Goal: Information Seeking & Learning: Learn about a topic

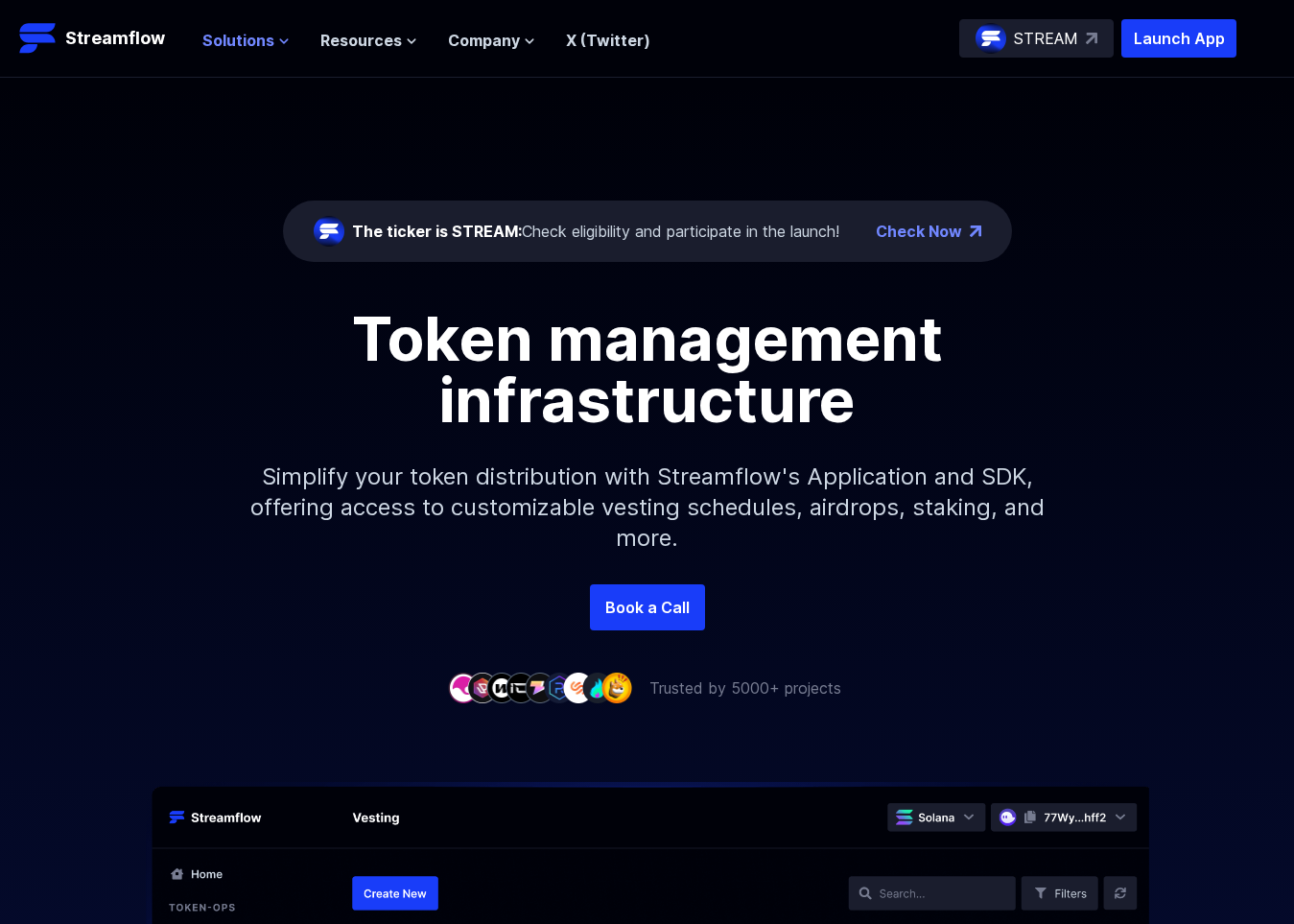
click at [281, 41] on icon at bounding box center [285, 42] width 8 height 4
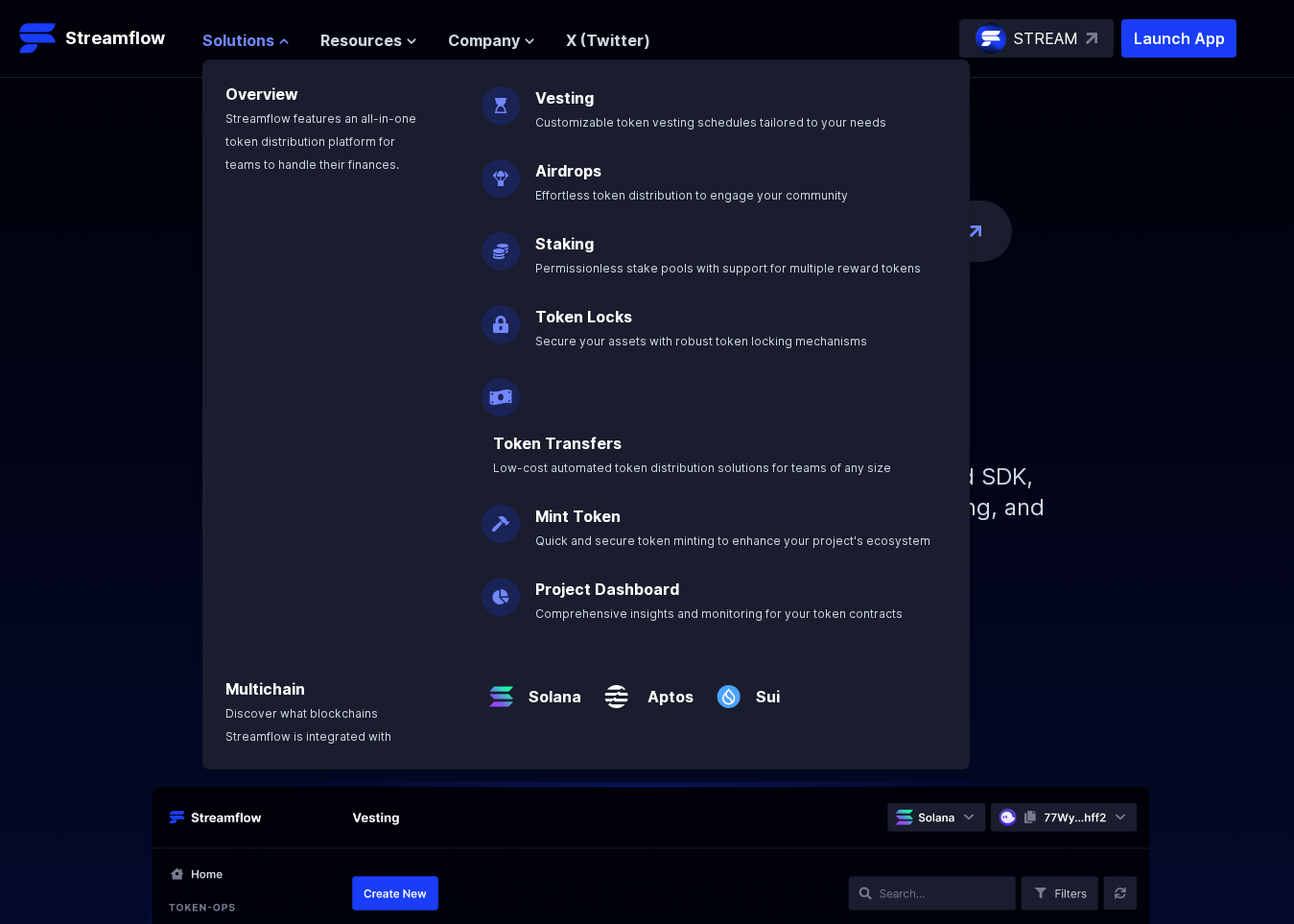
click at [278, 41] on icon at bounding box center [284, 42] width 12 height 12
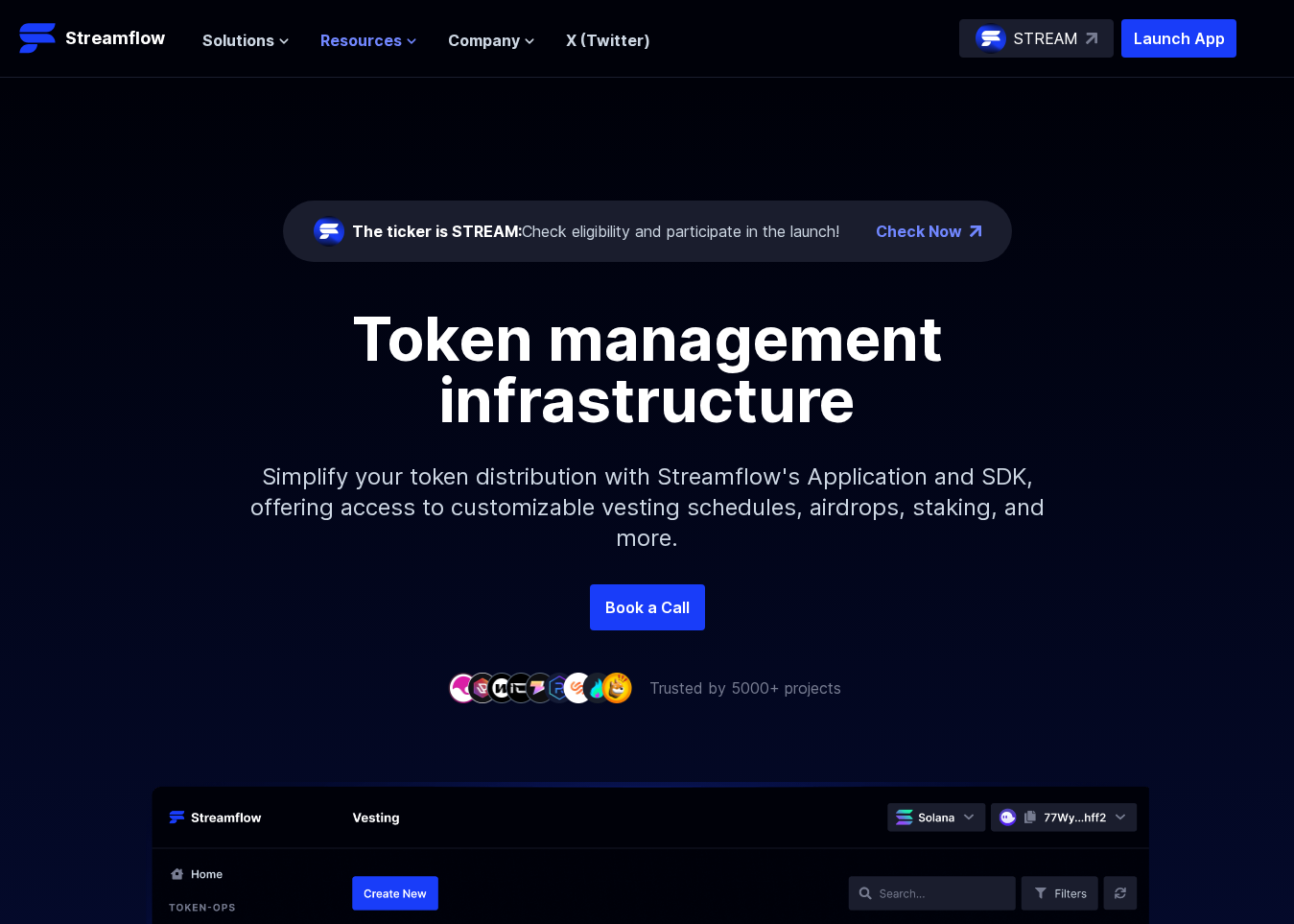
click at [406, 37] on icon at bounding box center [412, 42] width 12 height 12
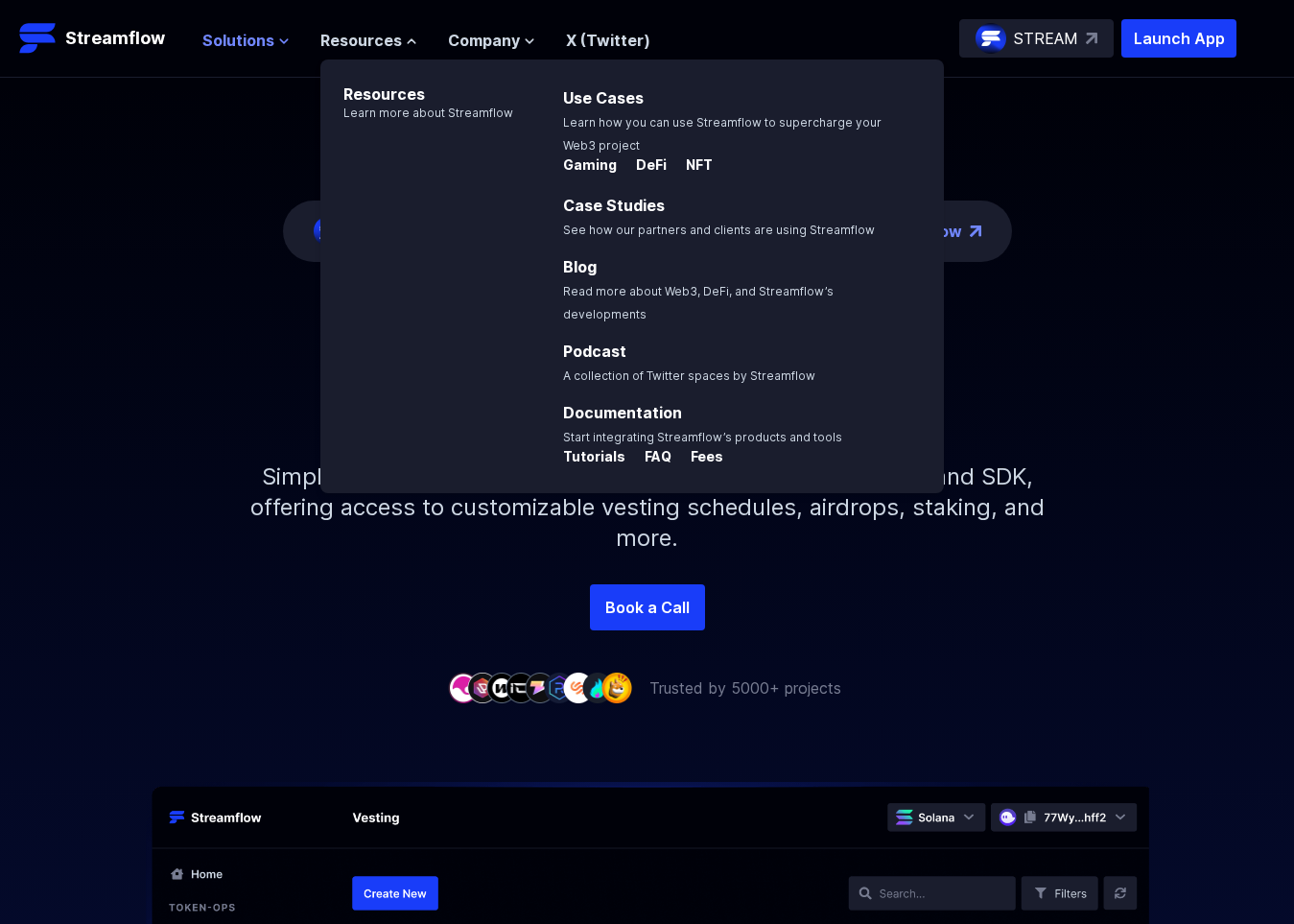
click at [268, 40] on span "Solutions" at bounding box center [238, 41] width 72 height 23
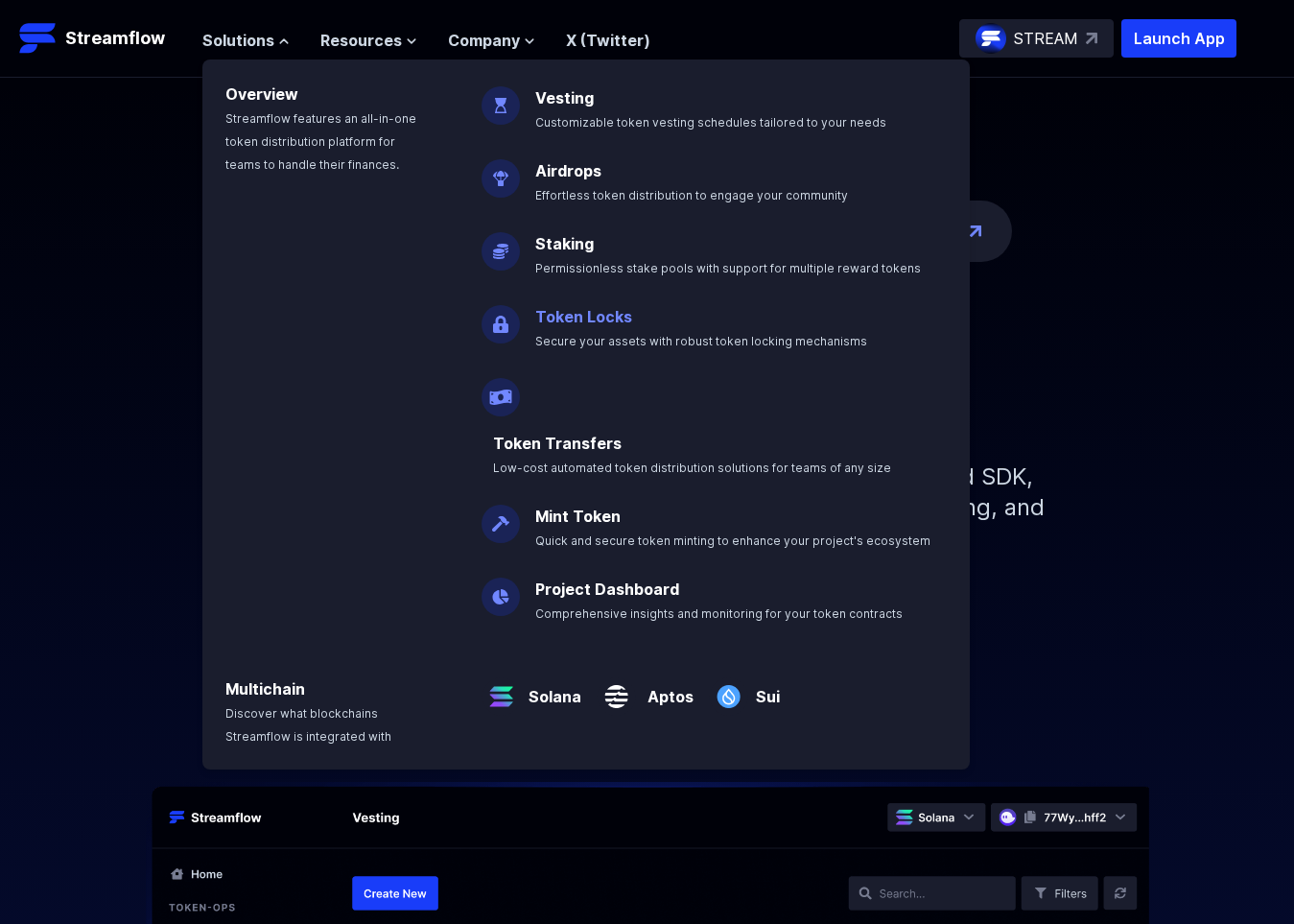
click at [719, 334] on span "Secure your assets with robust token locking mechanisms" at bounding box center [701, 341] width 332 height 15
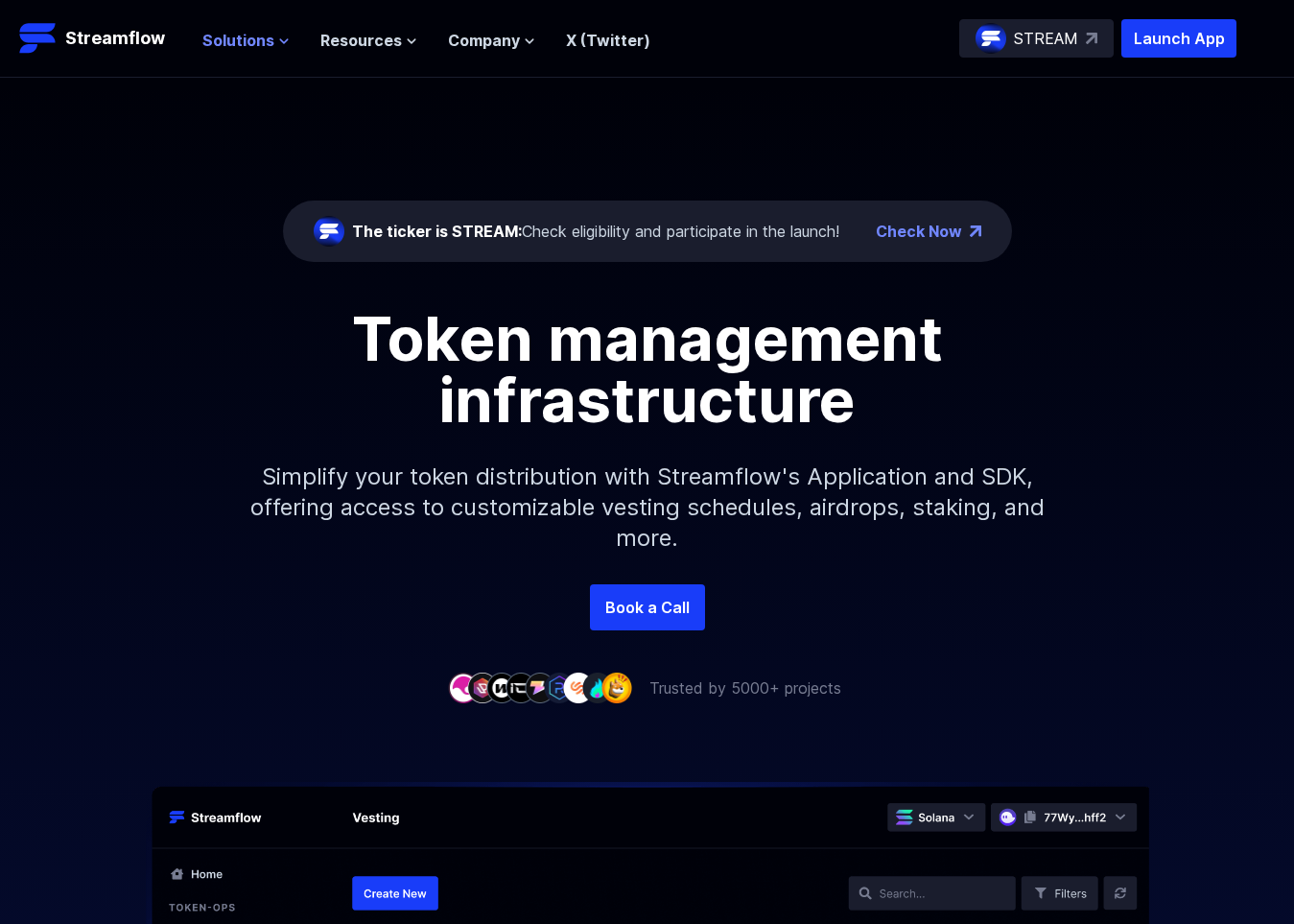
click at [270, 46] on span "Solutions" at bounding box center [238, 41] width 72 height 23
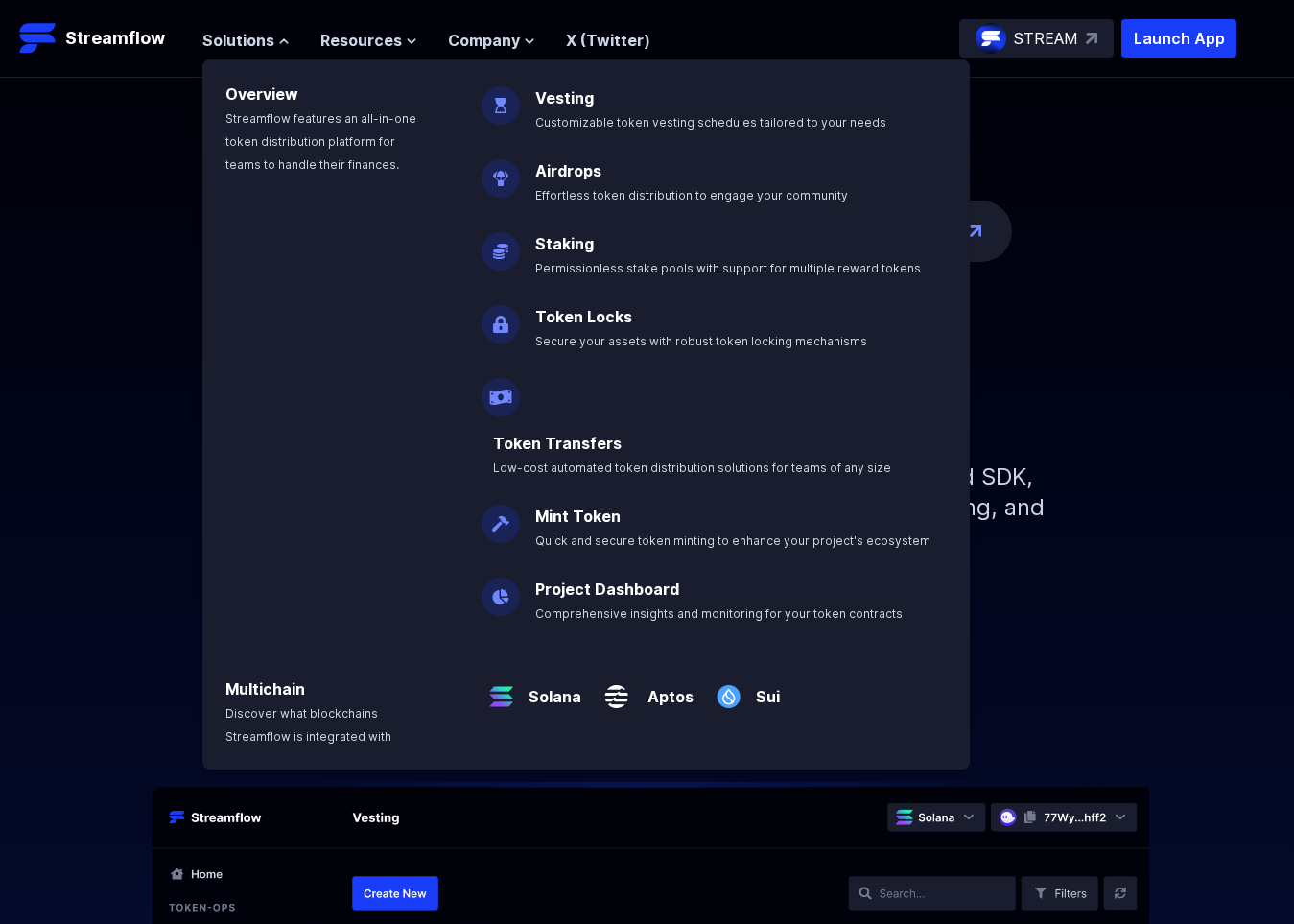
click at [494, 320] on img at bounding box center [501, 316] width 39 height 53
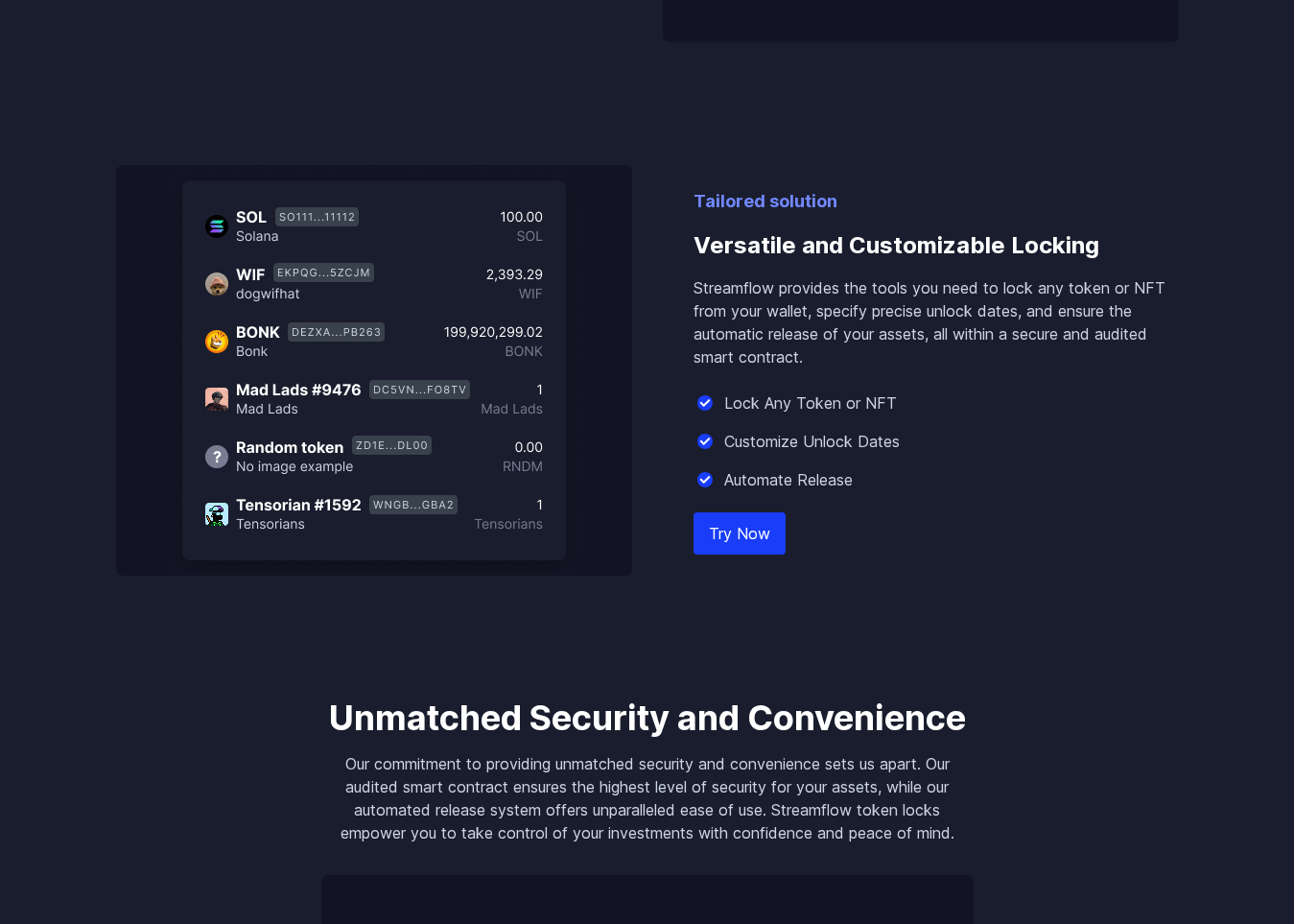
scroll to position [1247, 0]
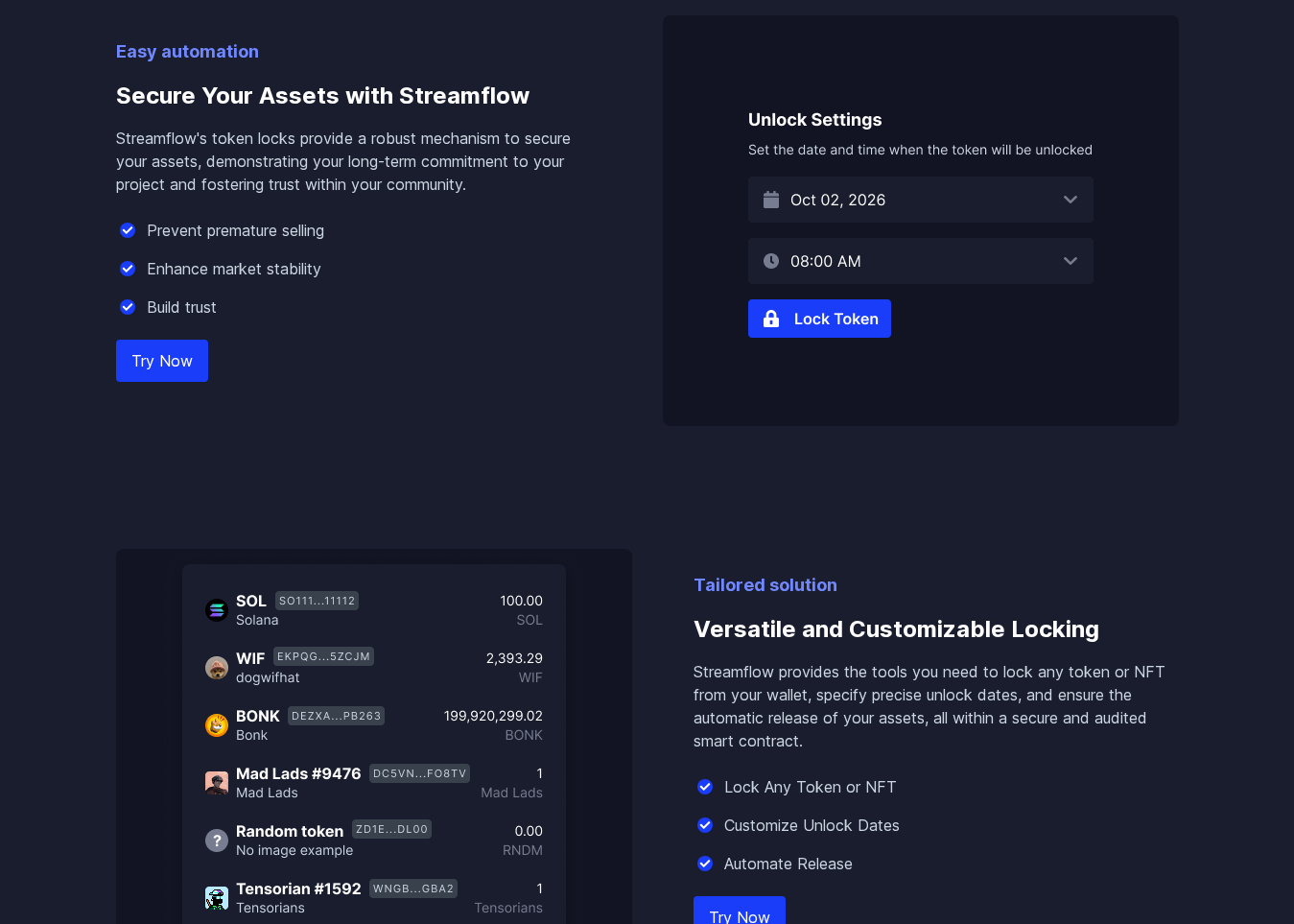
click at [813, 323] on img at bounding box center [920, 221] width 516 height 411
click at [819, 305] on img at bounding box center [920, 221] width 516 height 411
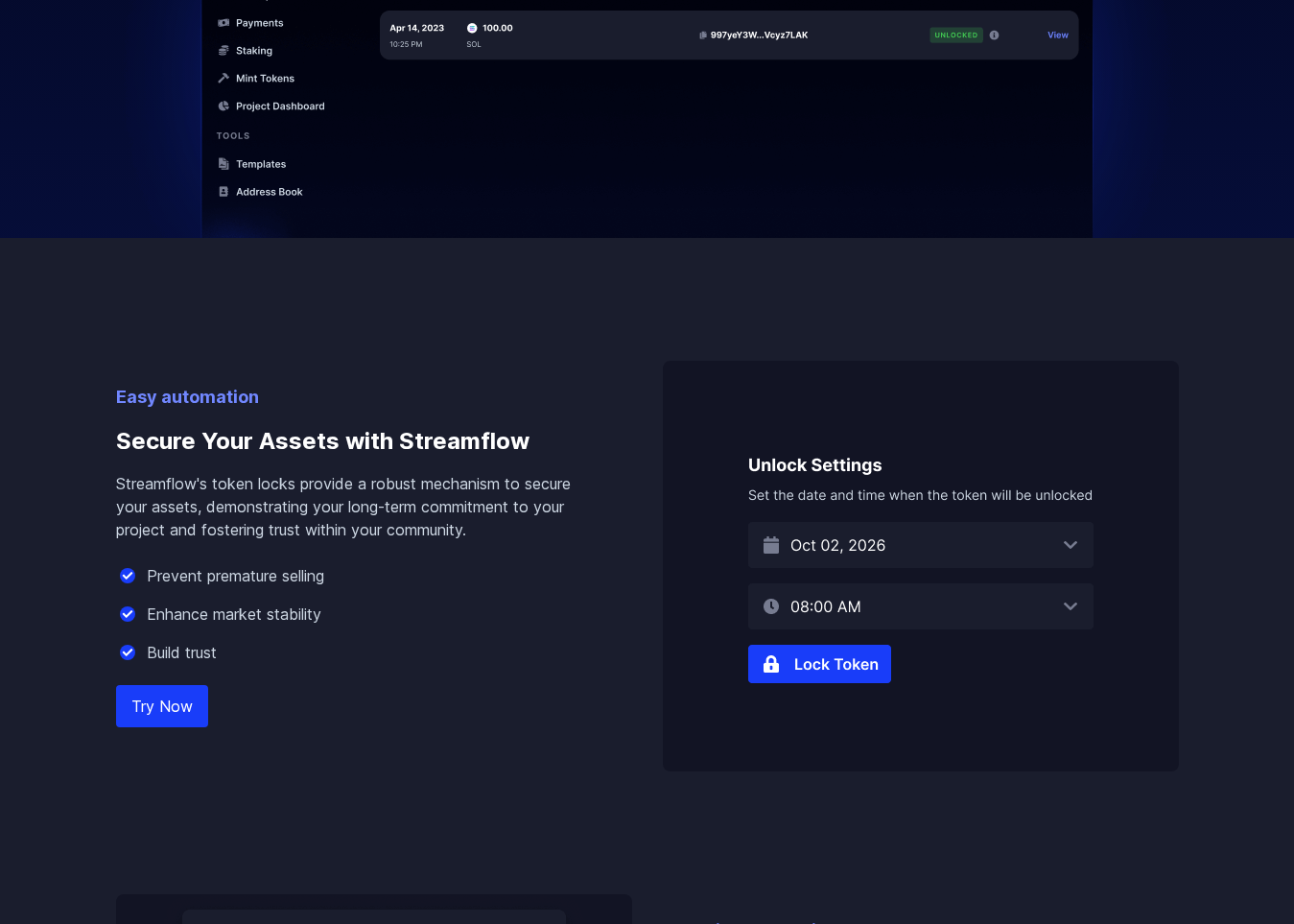
scroll to position [0, 0]
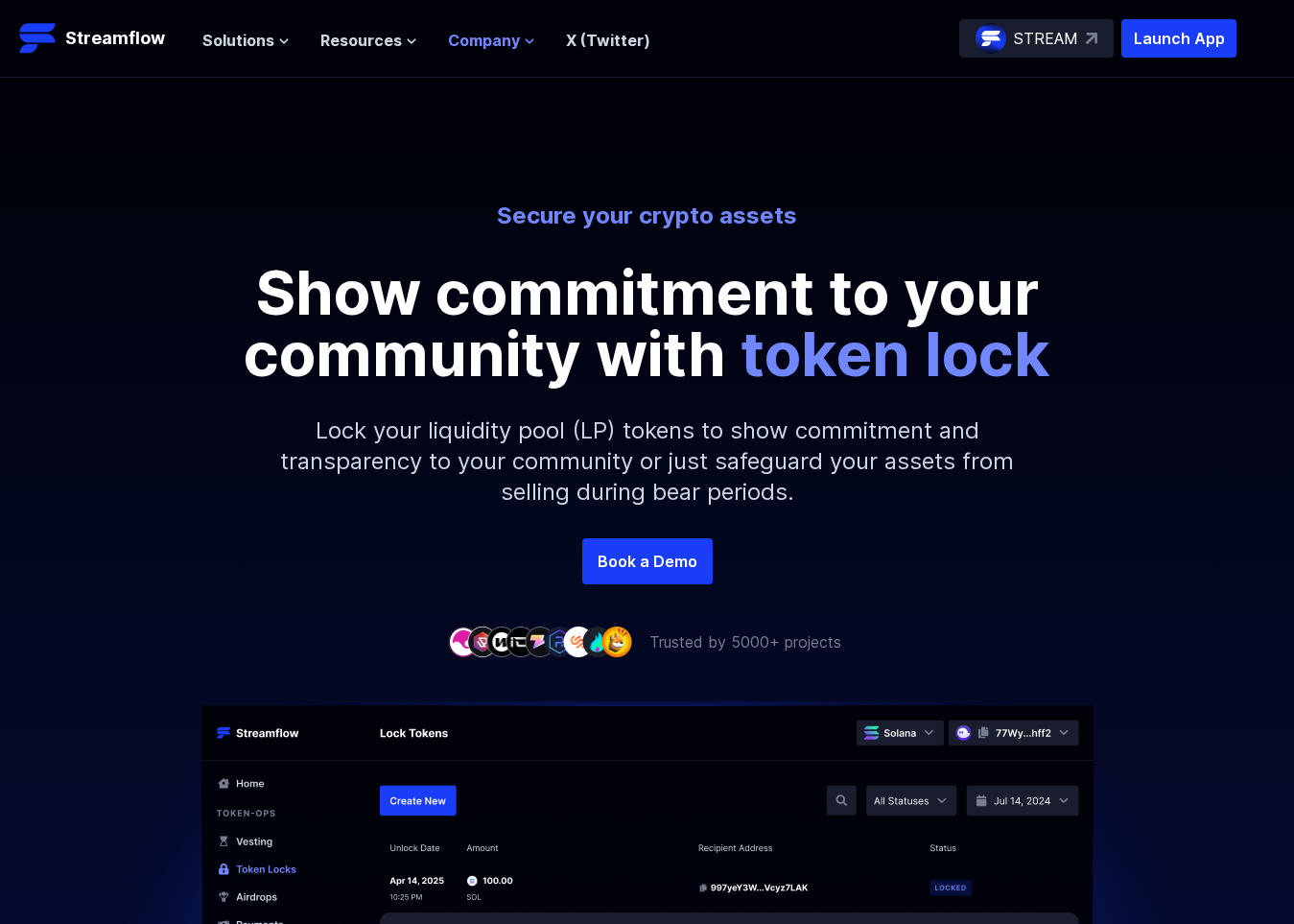
click at [517, 46] on button "Company" at bounding box center [492, 41] width 87 height 23
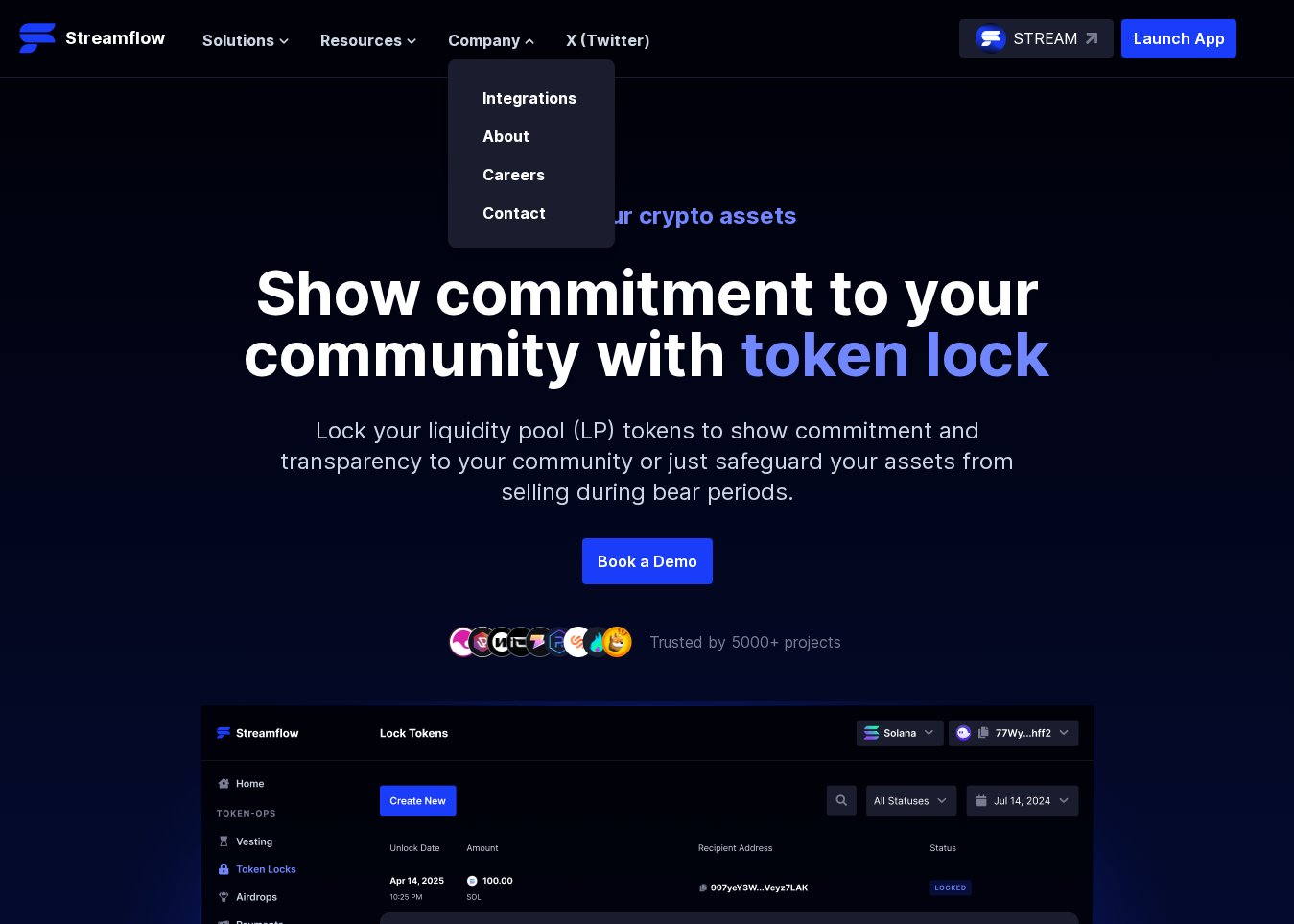
click at [416, 45] on ul "Solutions Overview Streamflow features an all-in-one token distribution platfor…" at bounding box center [426, 41] width 448 height 23
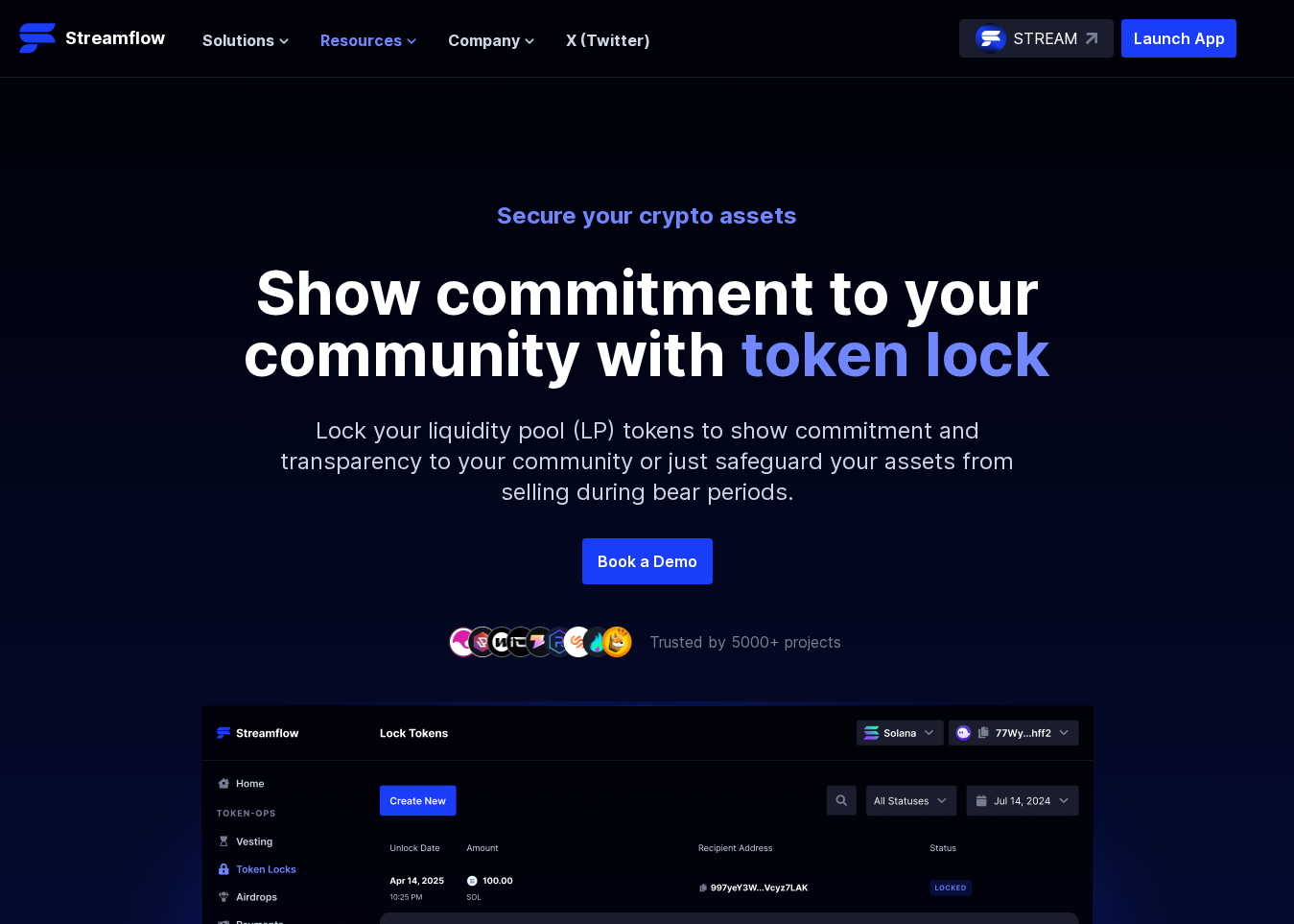
click at [405, 32] on button "Resources" at bounding box center [369, 41] width 97 height 23
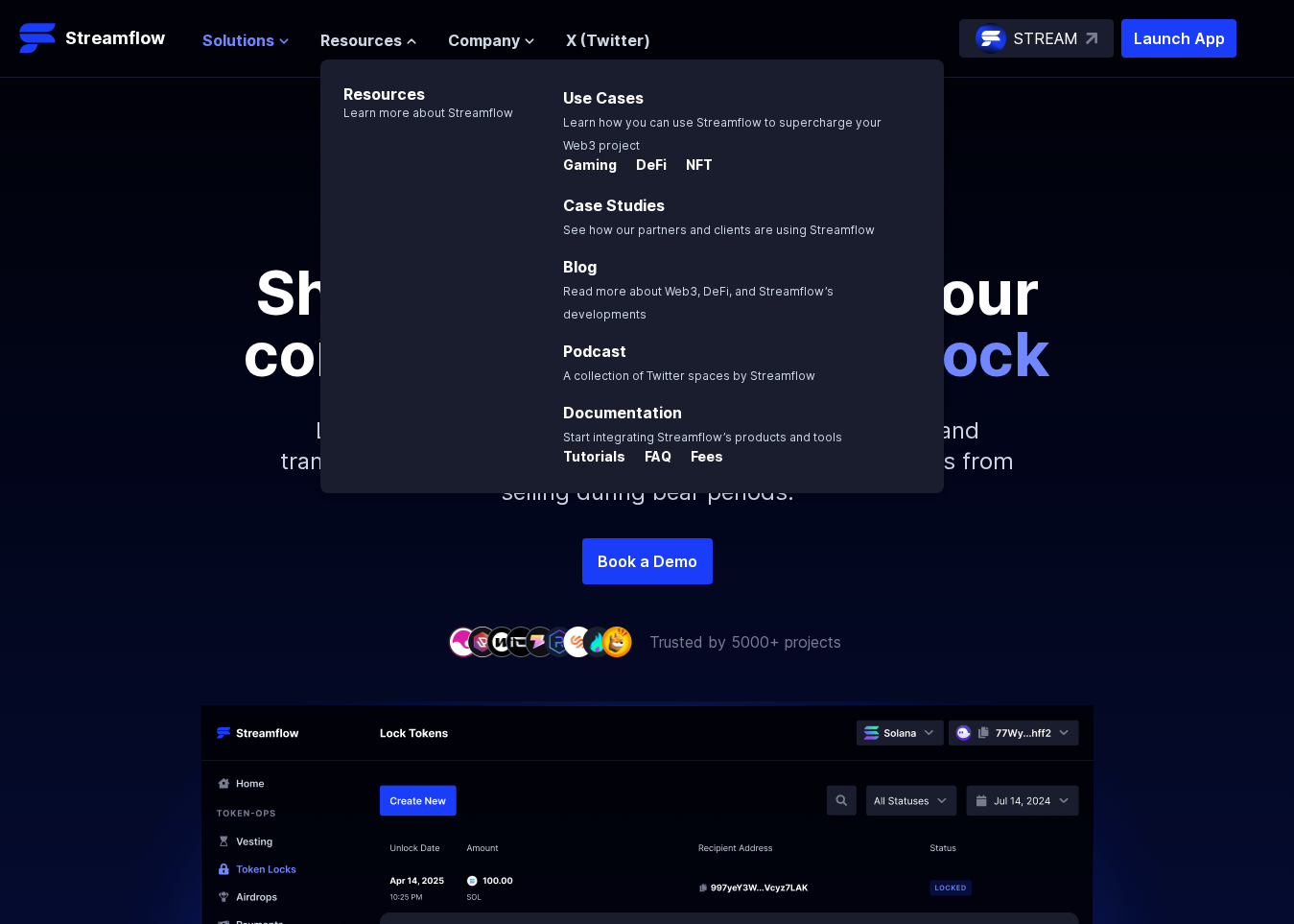
click at [281, 38] on icon at bounding box center [284, 42] width 12 height 12
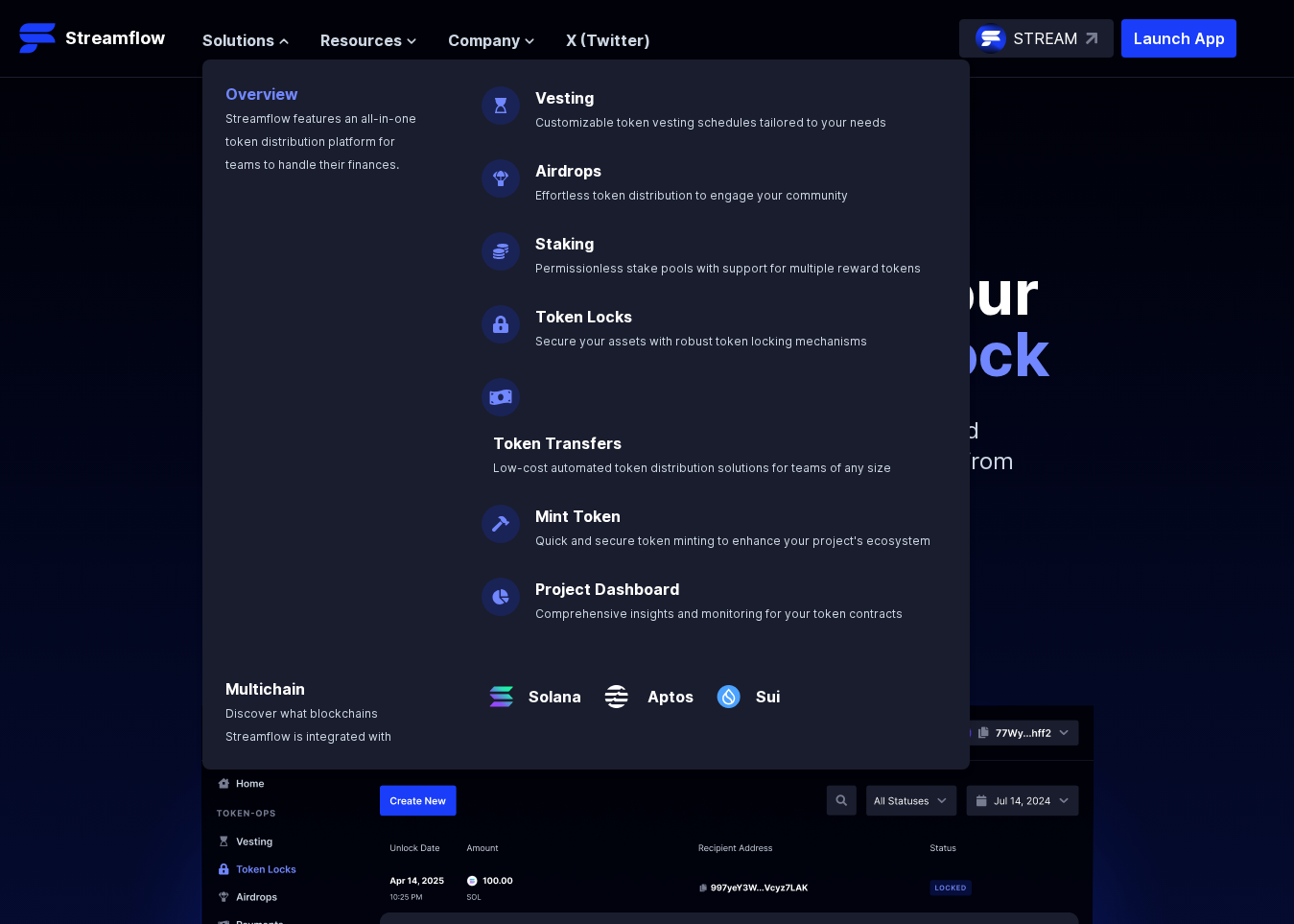
click at [262, 91] on link "Overview" at bounding box center [262, 94] width 73 height 19
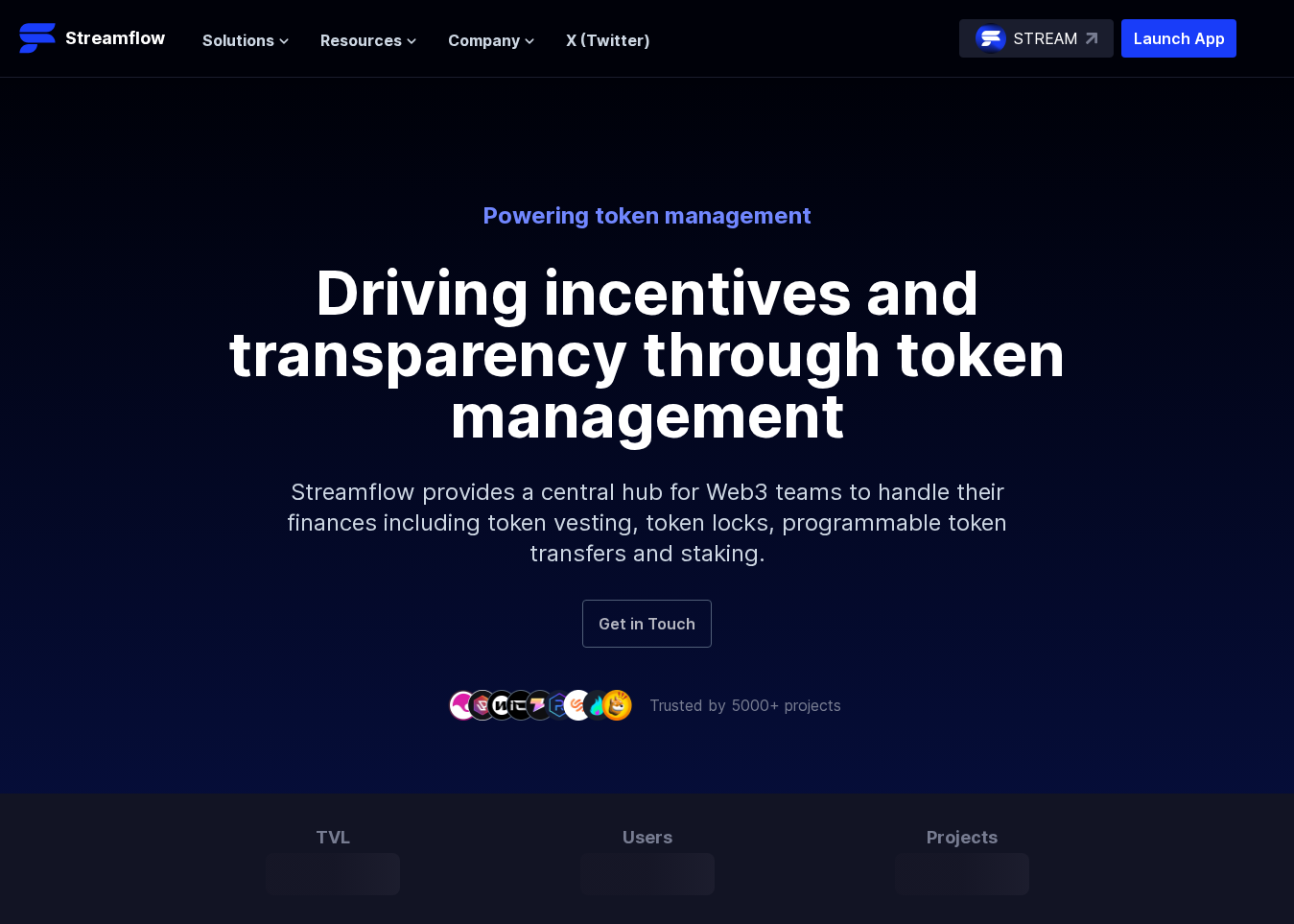
click at [652, 624] on link "Get in Touch" at bounding box center [647, 624] width 130 height 48
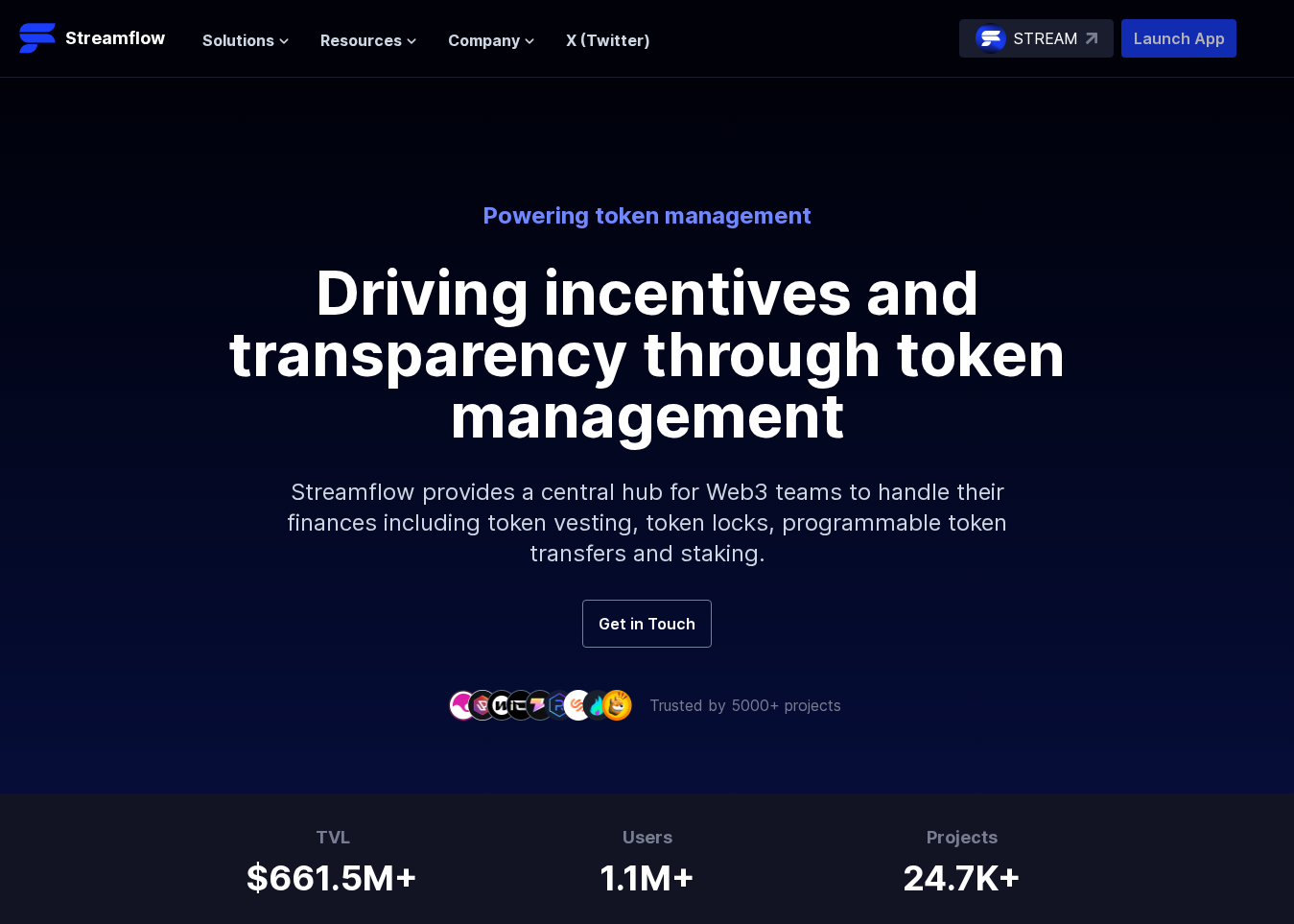
click at [1164, 44] on p "Launch App" at bounding box center [1179, 39] width 115 height 39
